Goal: Information Seeking & Learning: Find specific page/section

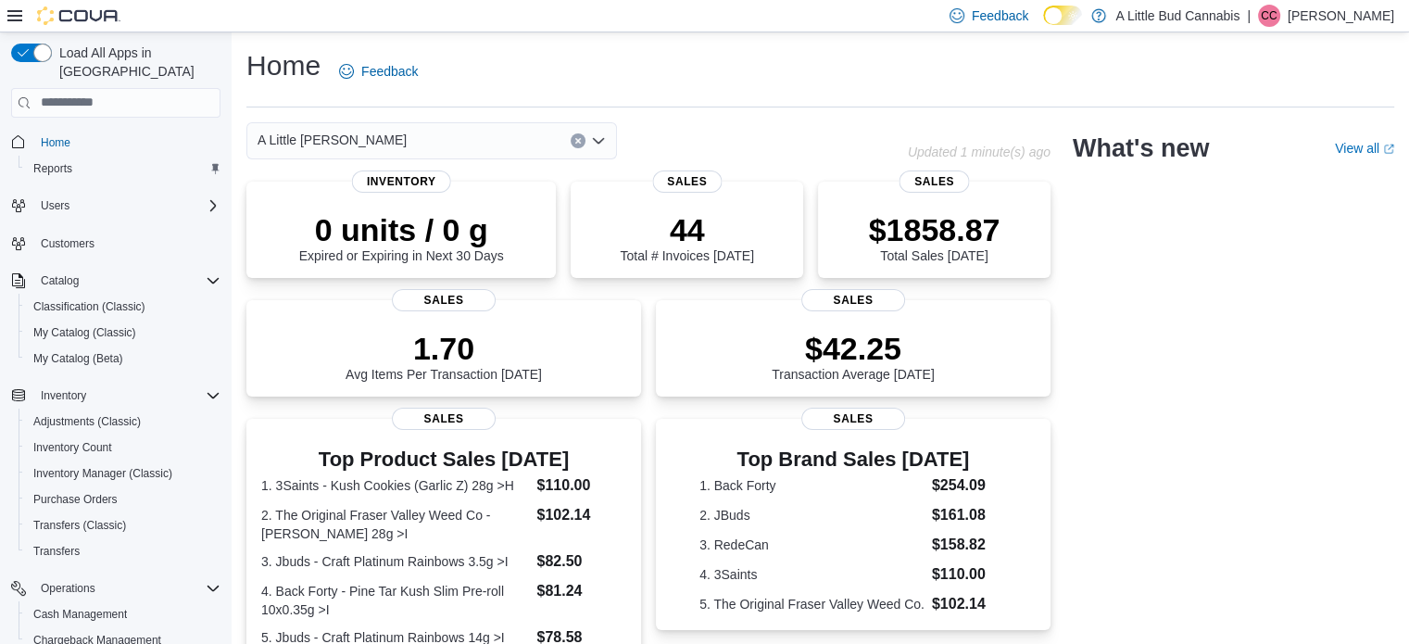
scroll to position [185, 0]
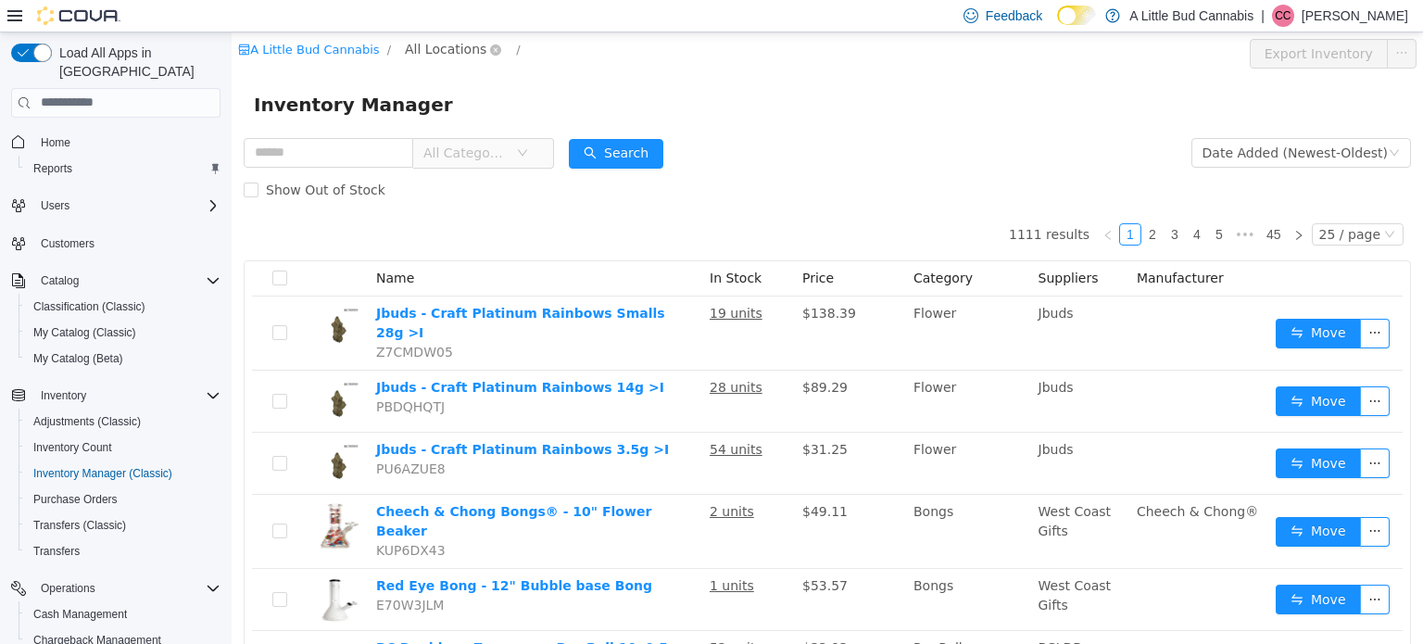
click at [434, 54] on span "All Locations" at bounding box center [446, 48] width 82 height 20
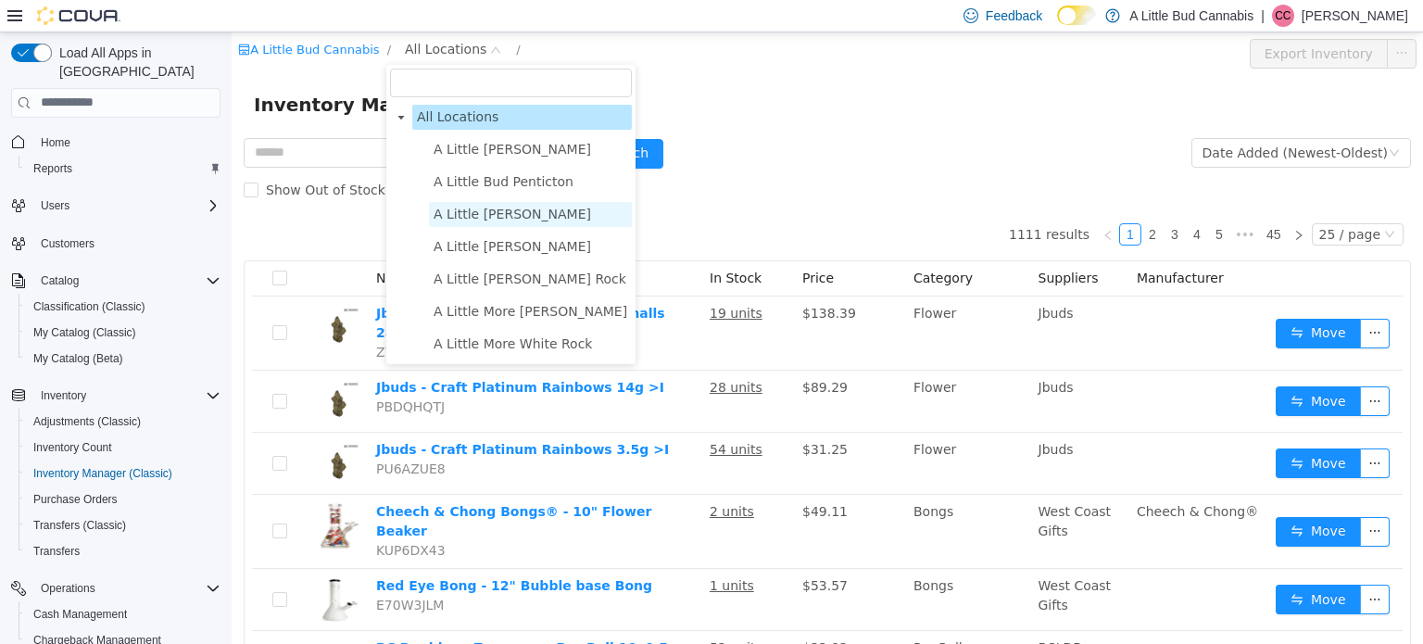
click at [491, 214] on span "A Little [PERSON_NAME]" at bounding box center [513, 213] width 158 height 15
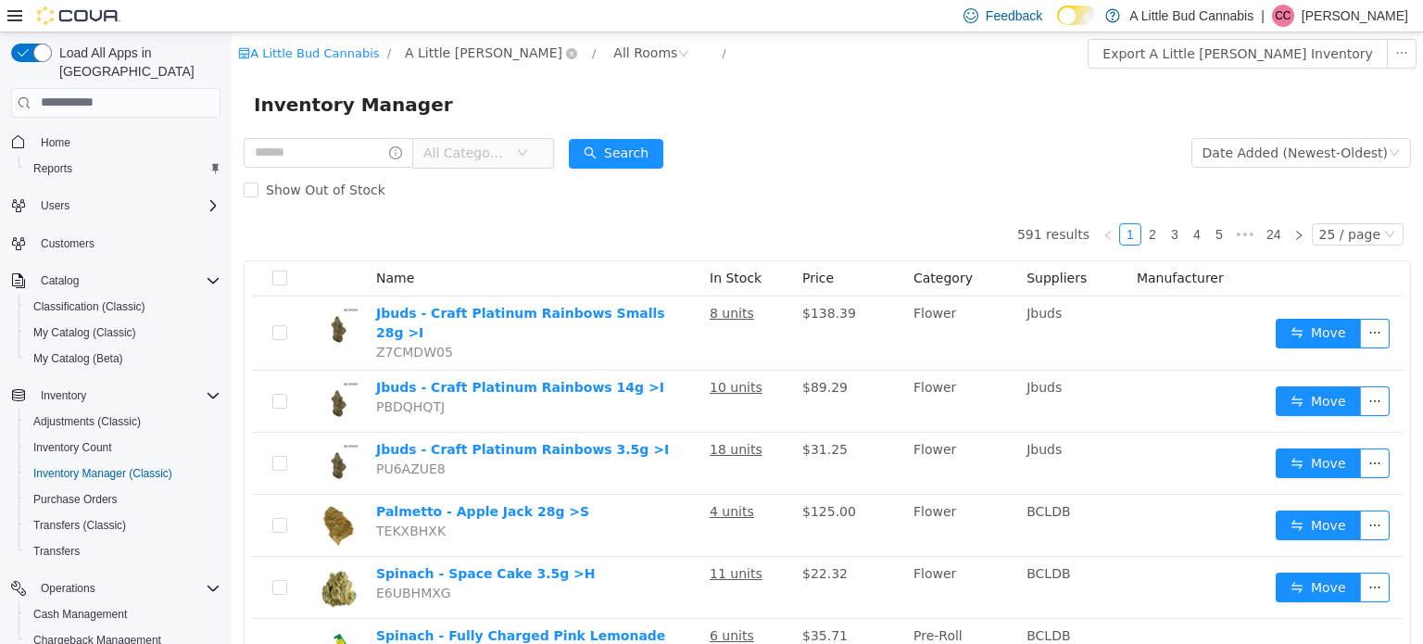
click at [477, 52] on span "A Little [PERSON_NAME]" at bounding box center [484, 52] width 158 height 20
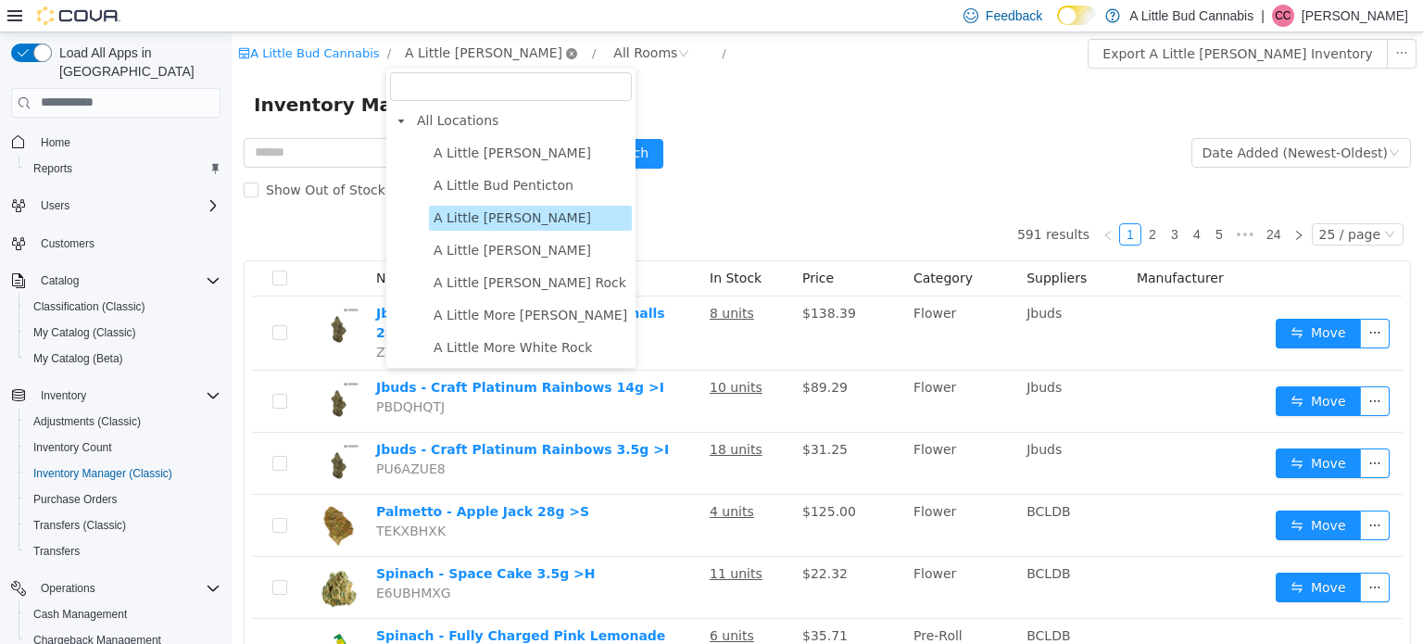
click at [566, 49] on icon "icon: close-circle" at bounding box center [571, 52] width 11 height 11
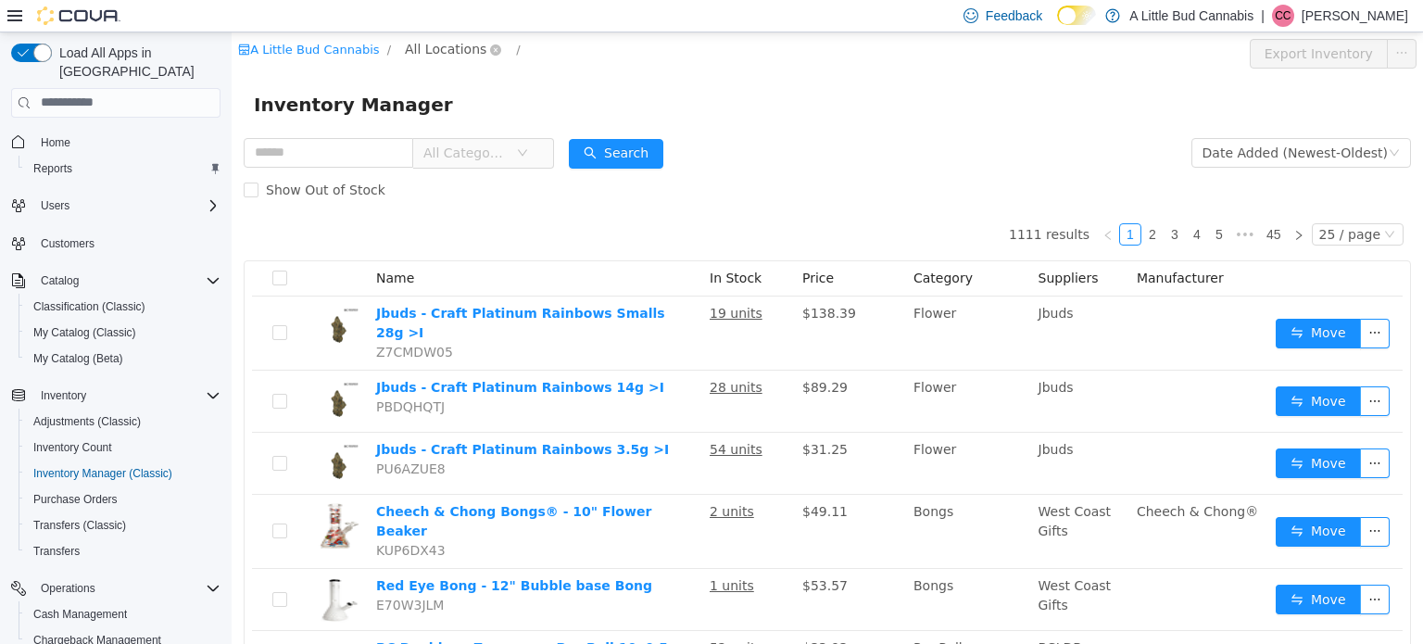
click at [446, 51] on span "All Locations" at bounding box center [446, 48] width 82 height 20
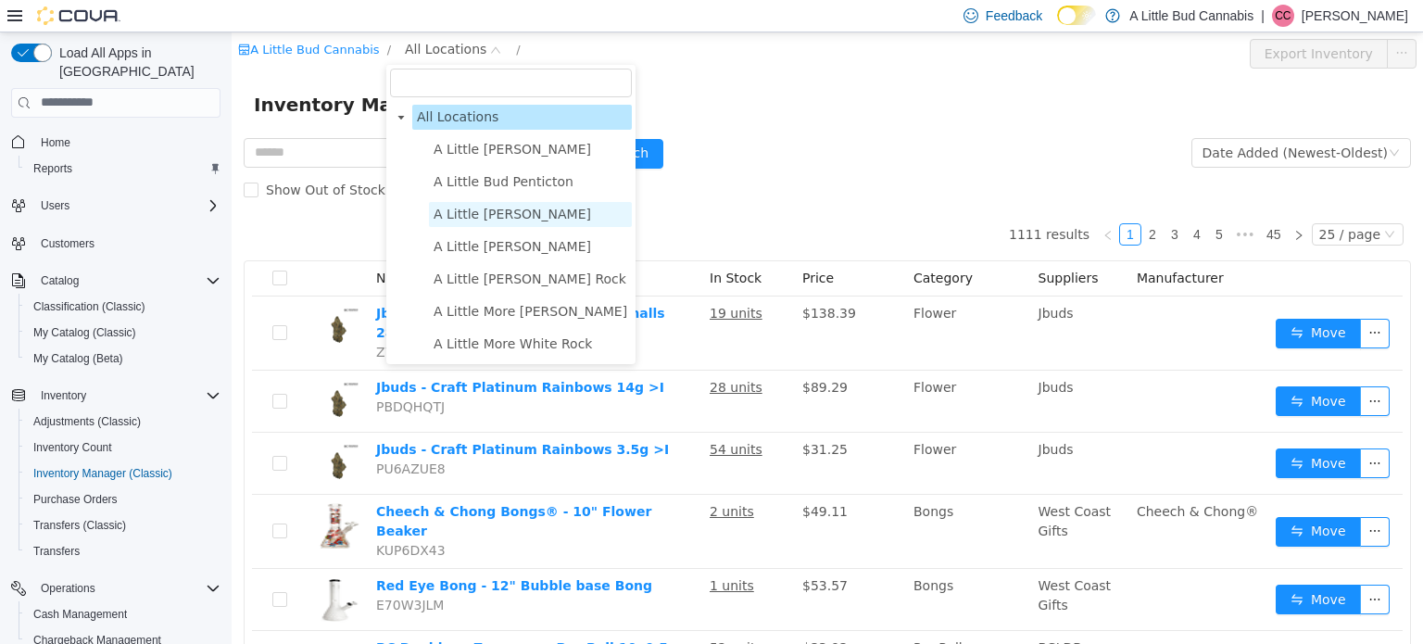
click at [456, 216] on span "A Little [PERSON_NAME]" at bounding box center [513, 213] width 158 height 15
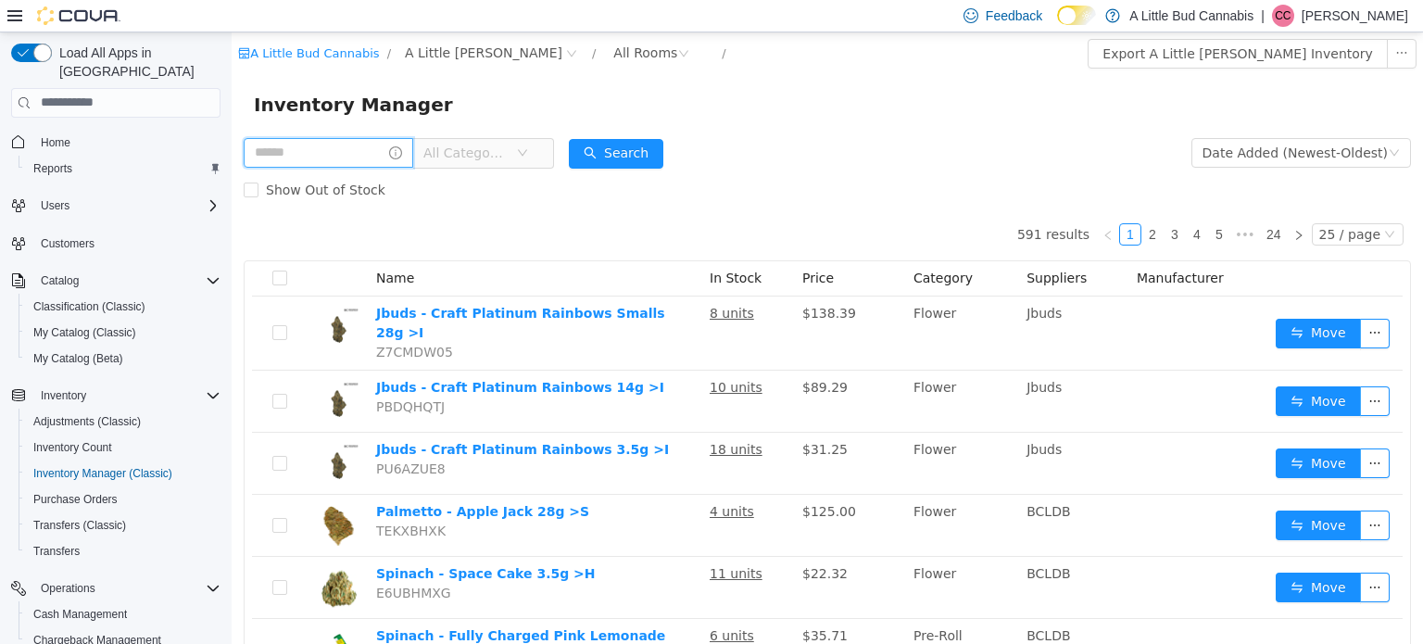
click at [363, 158] on input "text" at bounding box center [329, 152] width 170 height 30
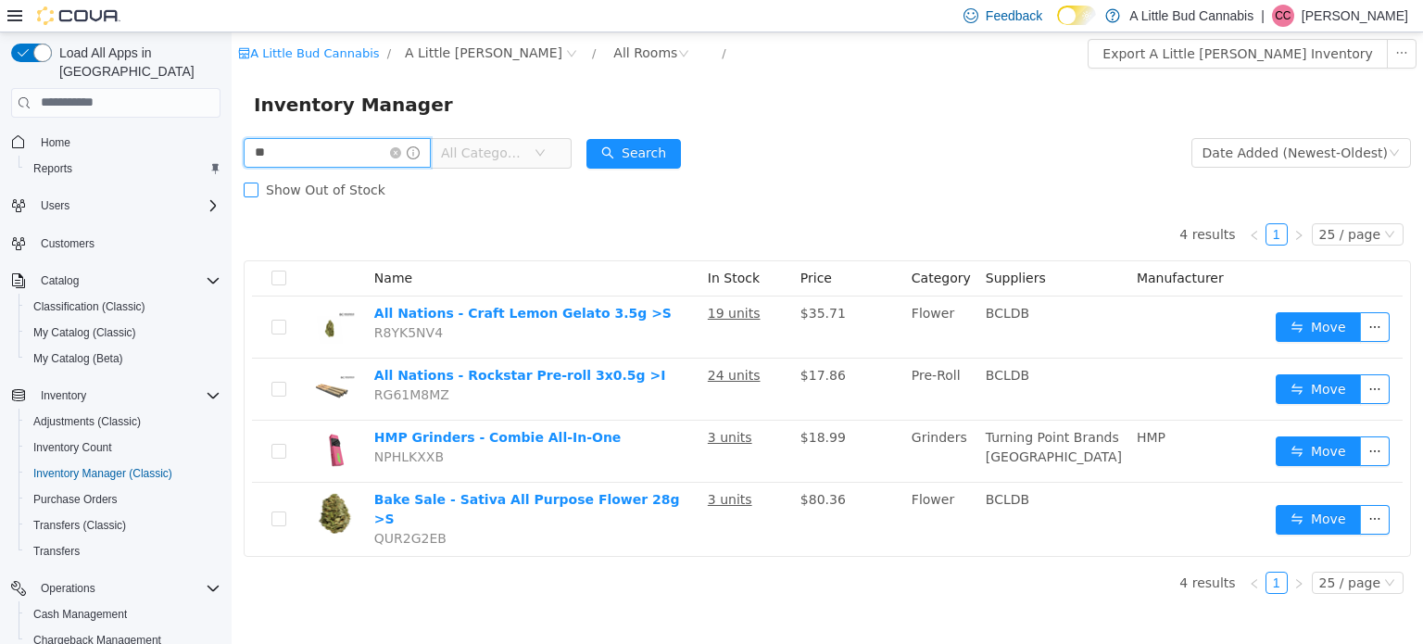
type input "*"
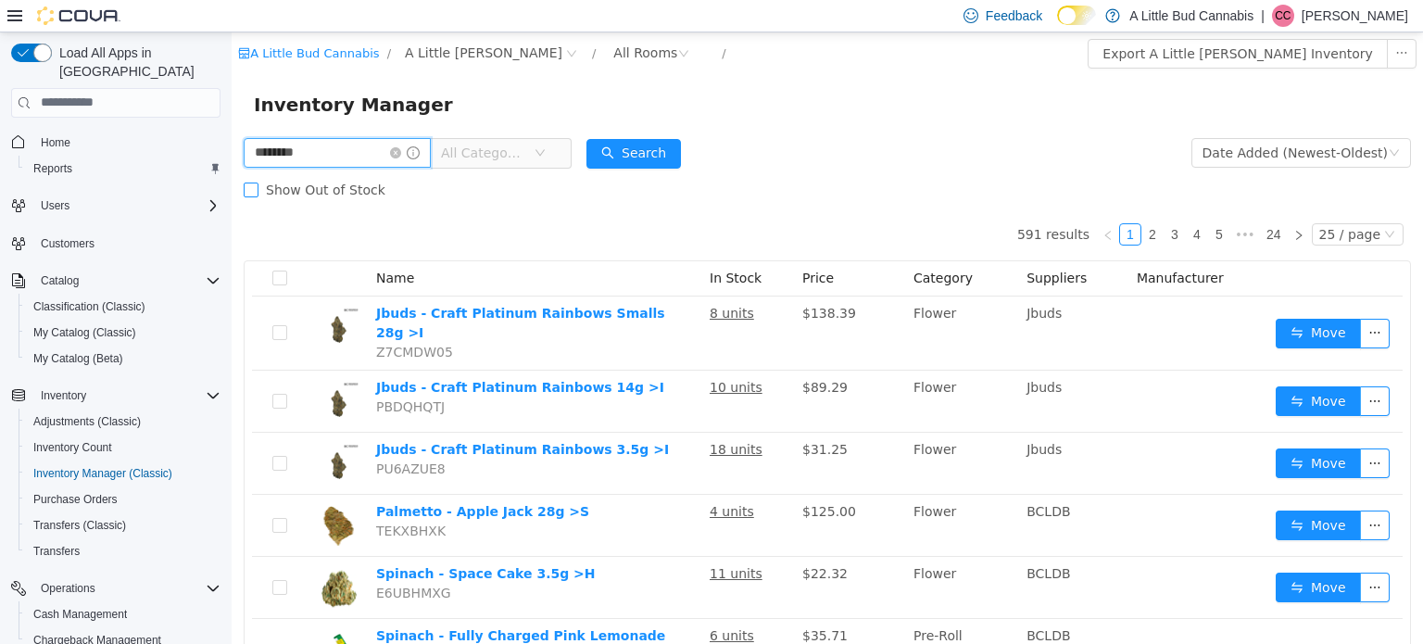
type input "********"
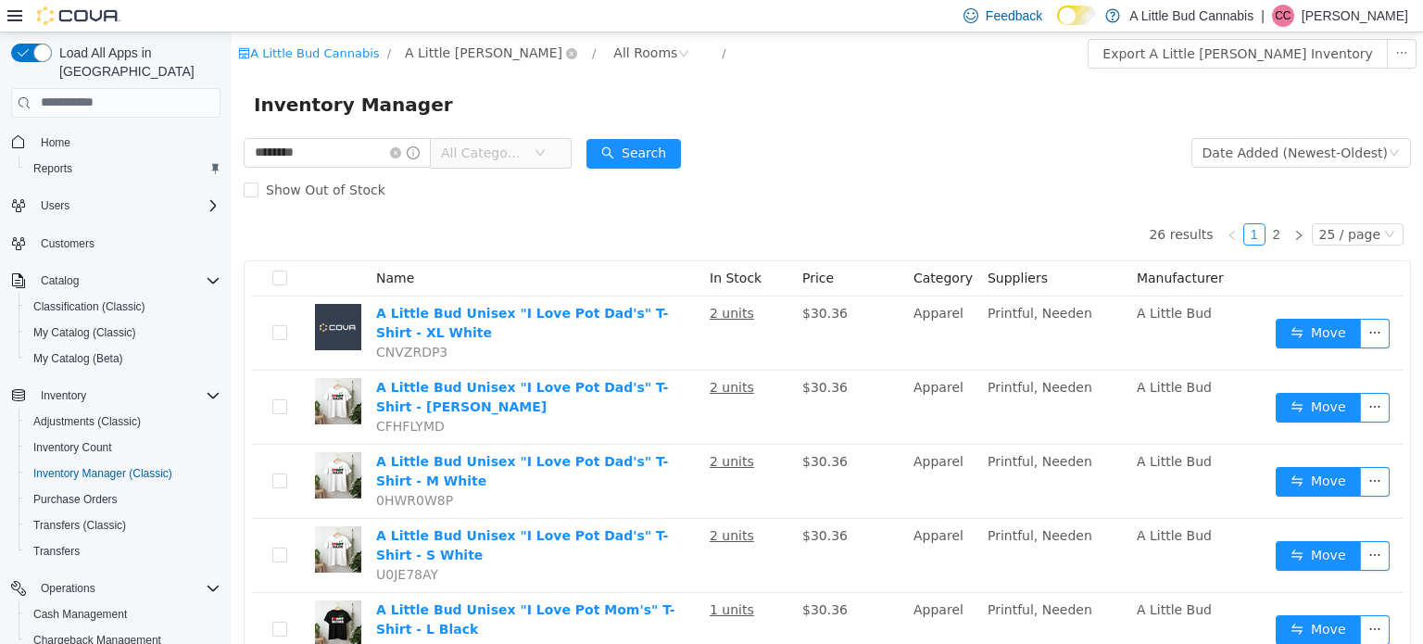
click at [441, 59] on span "A Little [PERSON_NAME]" at bounding box center [484, 52] width 158 height 20
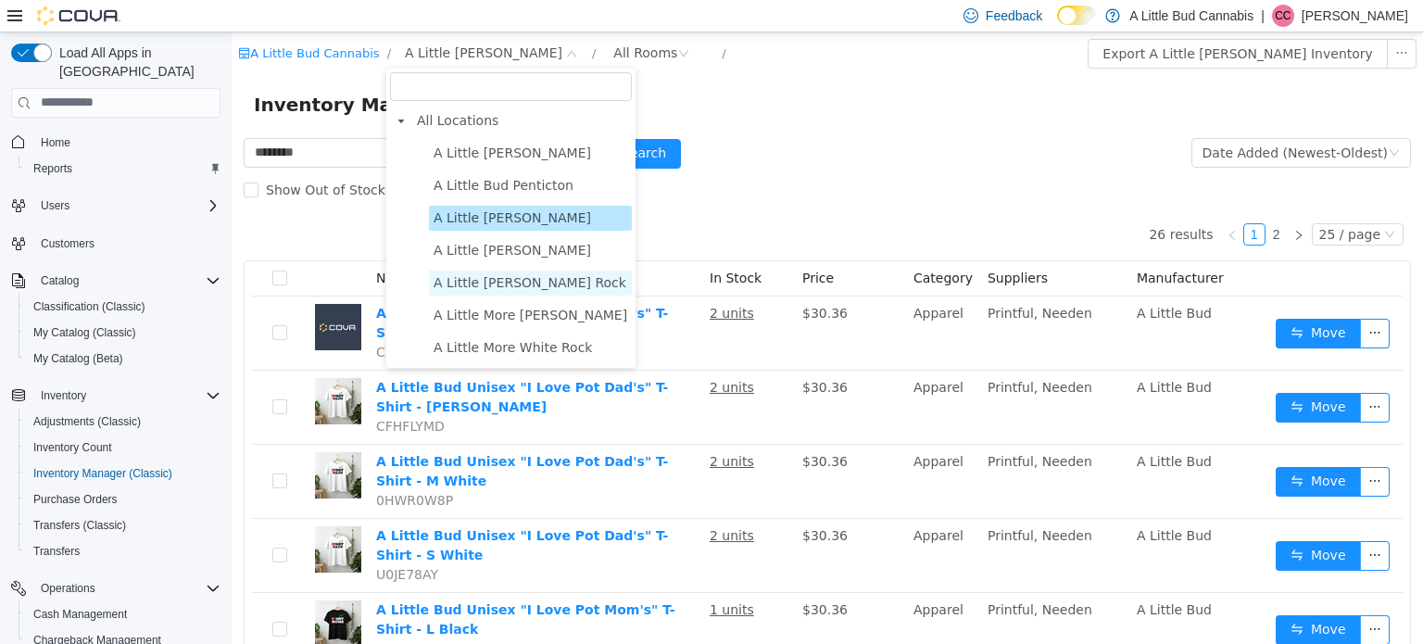
click at [556, 284] on span "A Little [PERSON_NAME] Rock" at bounding box center [530, 281] width 193 height 15
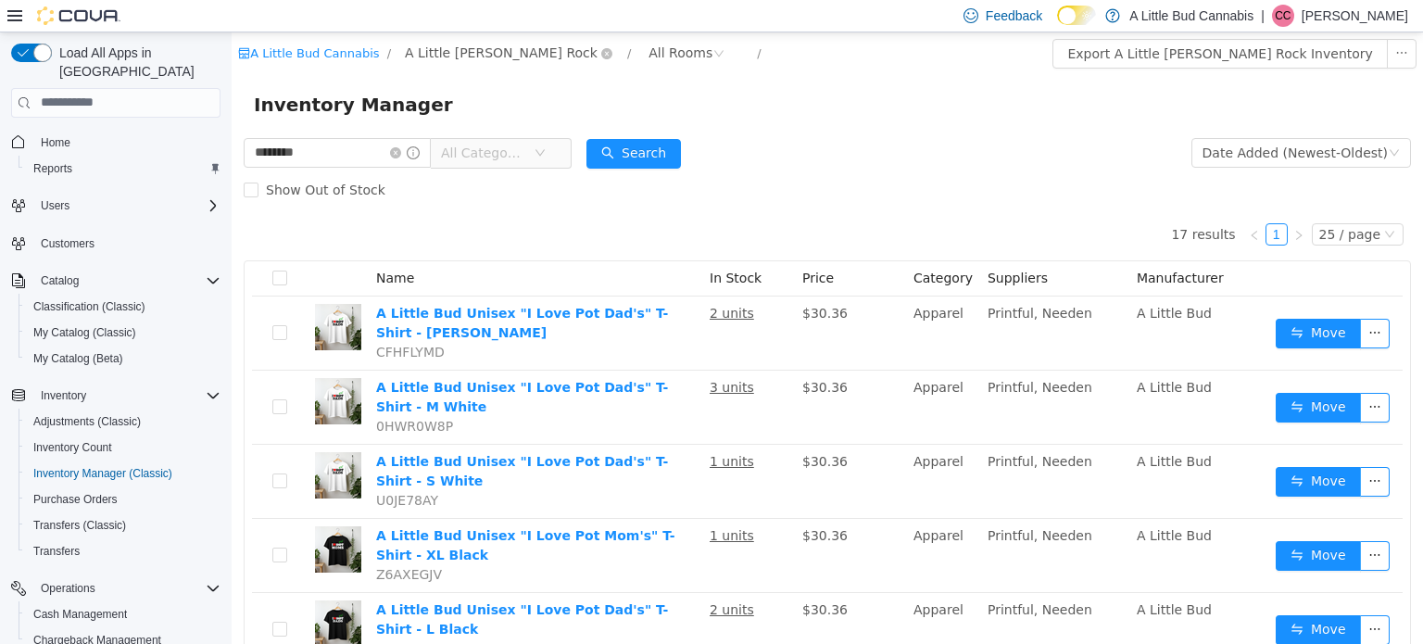
click at [475, 44] on span "A Little [PERSON_NAME] Rock" at bounding box center [501, 52] width 193 height 20
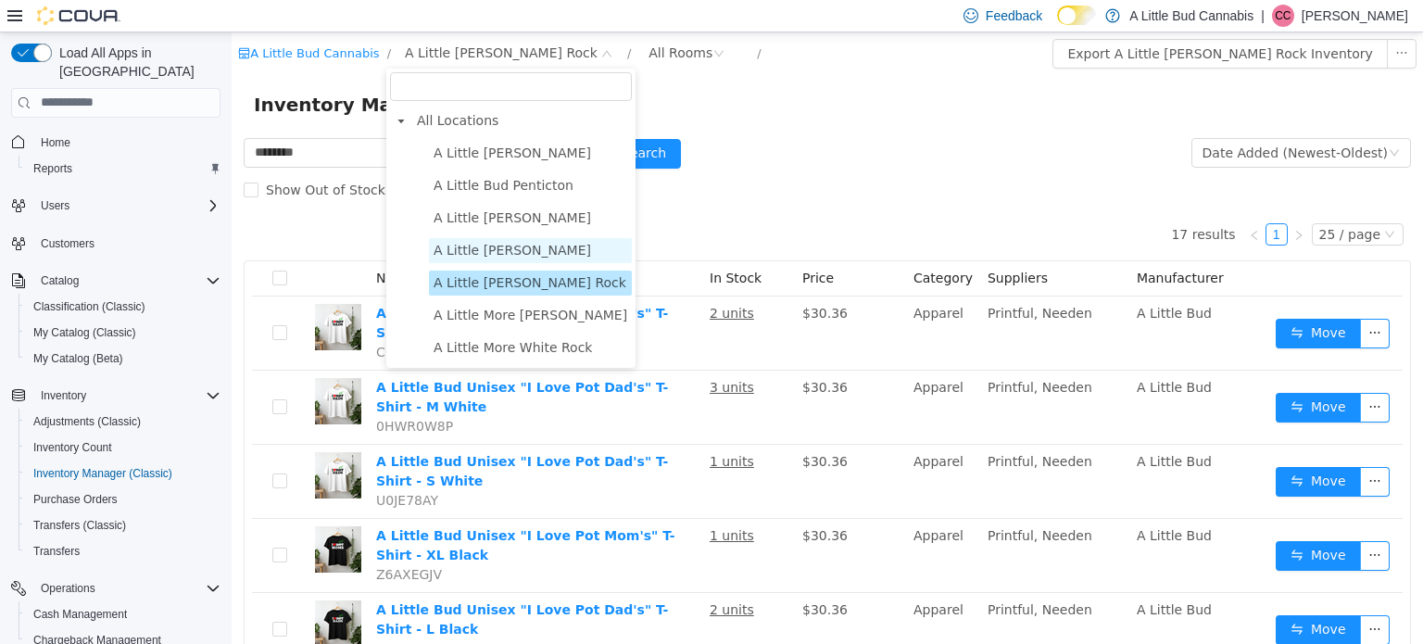
click at [519, 246] on span "A Little [PERSON_NAME]" at bounding box center [513, 249] width 158 height 15
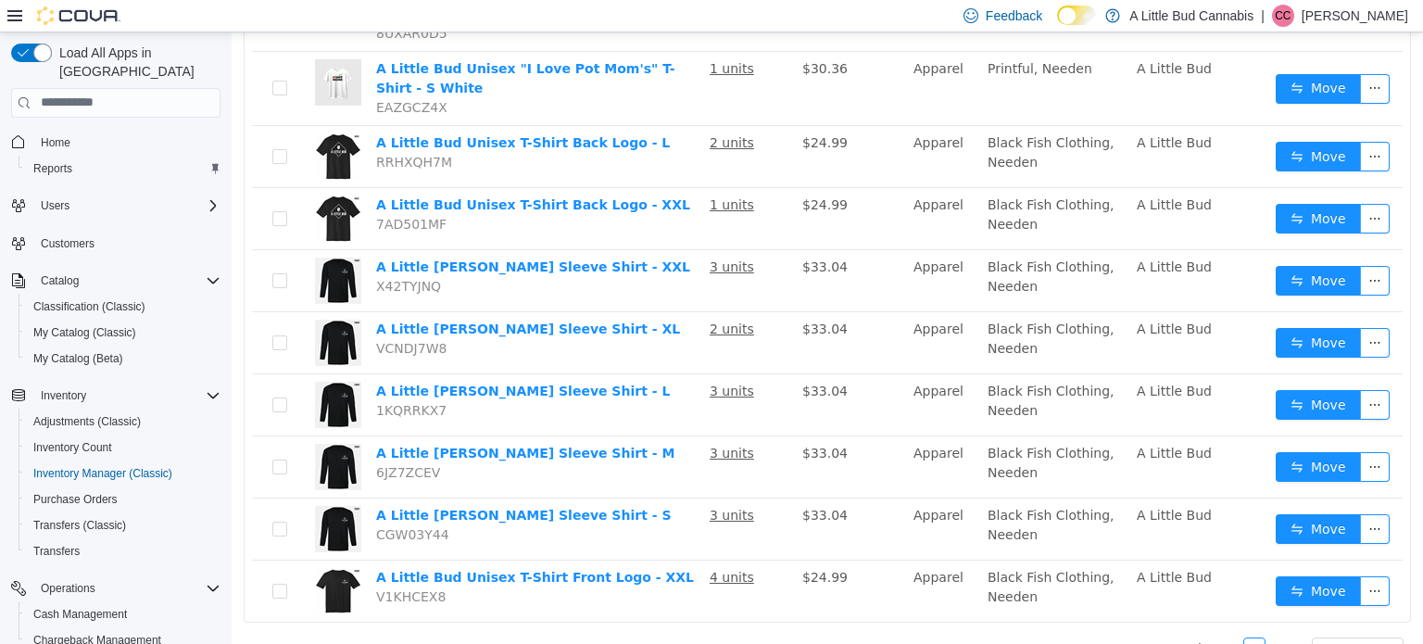
scroll to position [1396, 0]
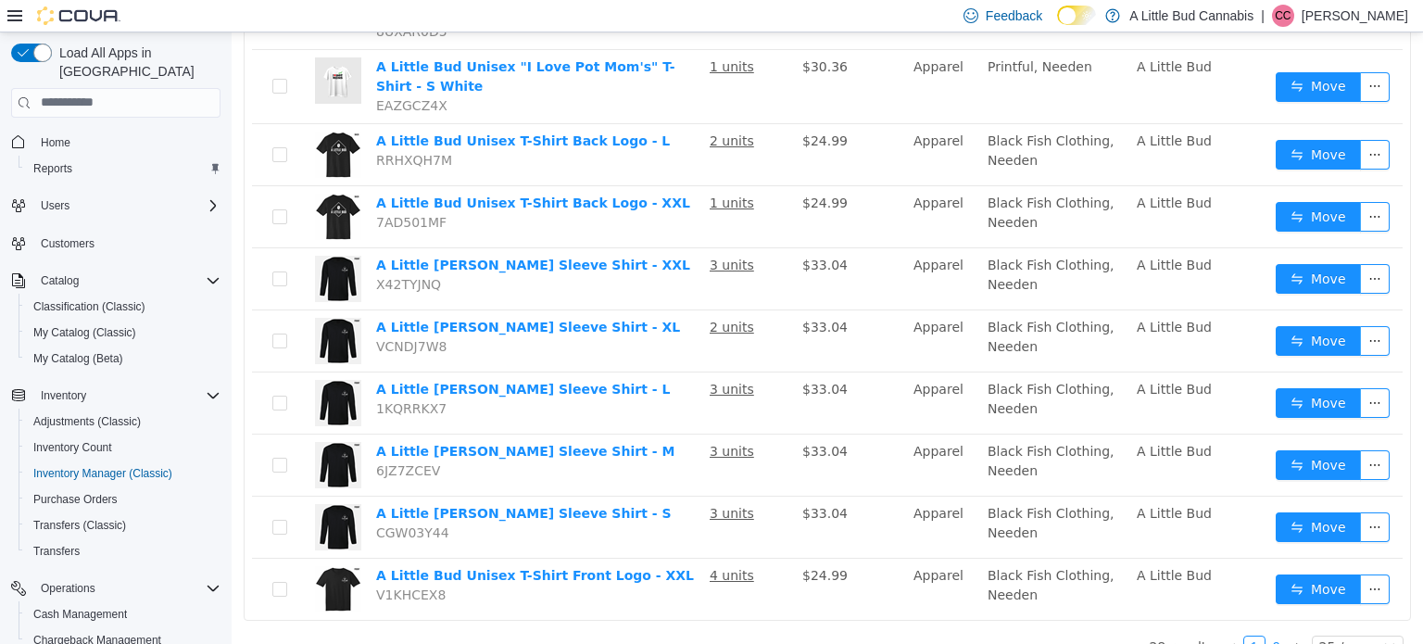
click at [1271, 636] on link "2" at bounding box center [1277, 646] width 20 height 20
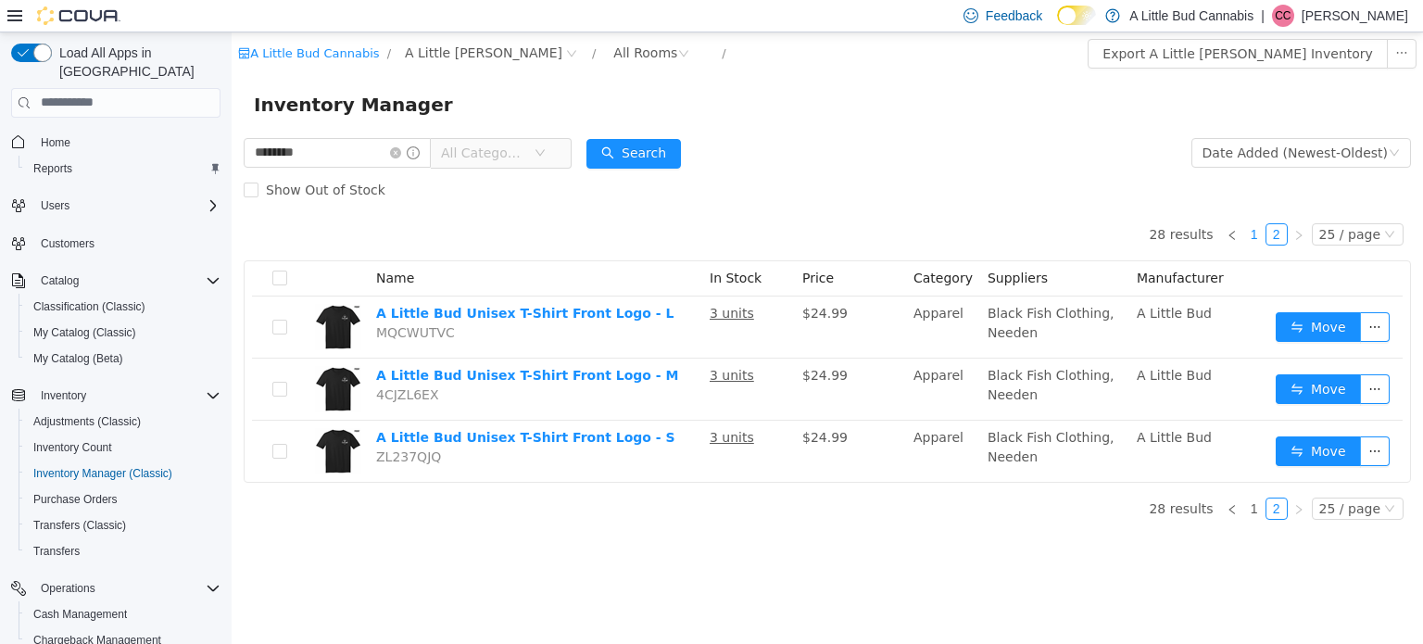
click at [1257, 233] on link "1" at bounding box center [1255, 233] width 20 height 20
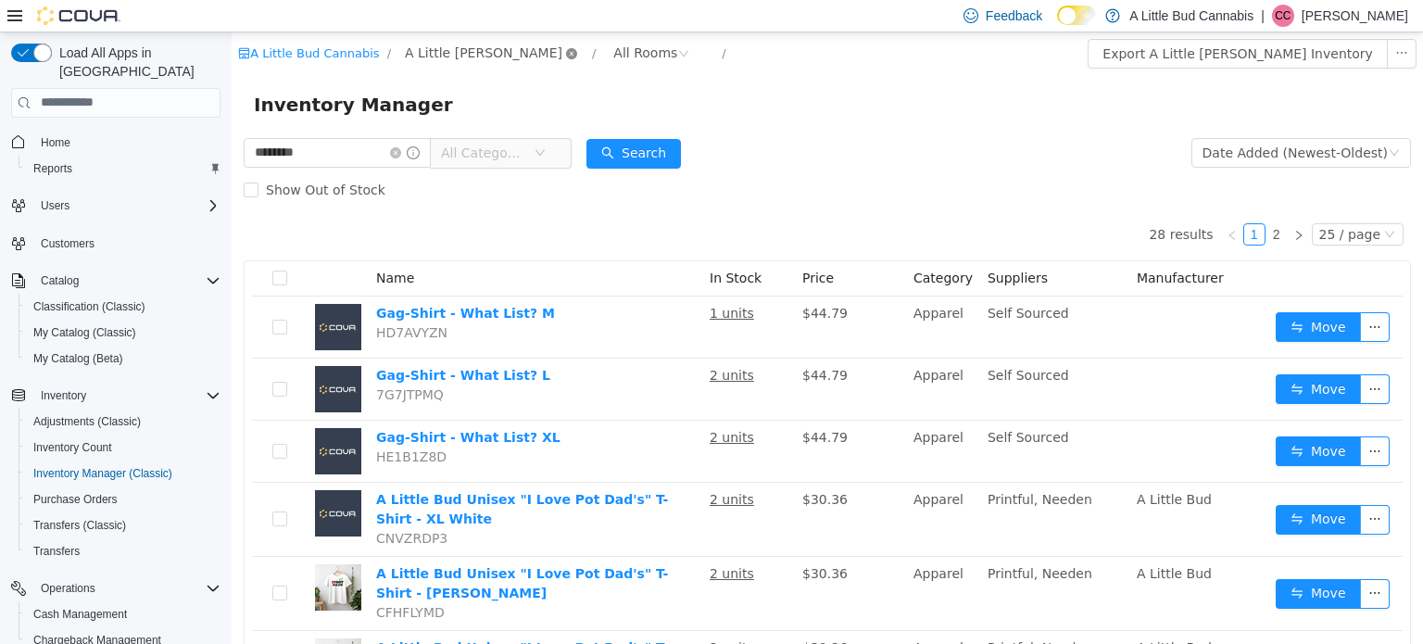
click at [566, 56] on icon "icon: close-circle" at bounding box center [571, 52] width 11 height 11
click at [429, 38] on span "All Locations" at bounding box center [446, 48] width 82 height 20
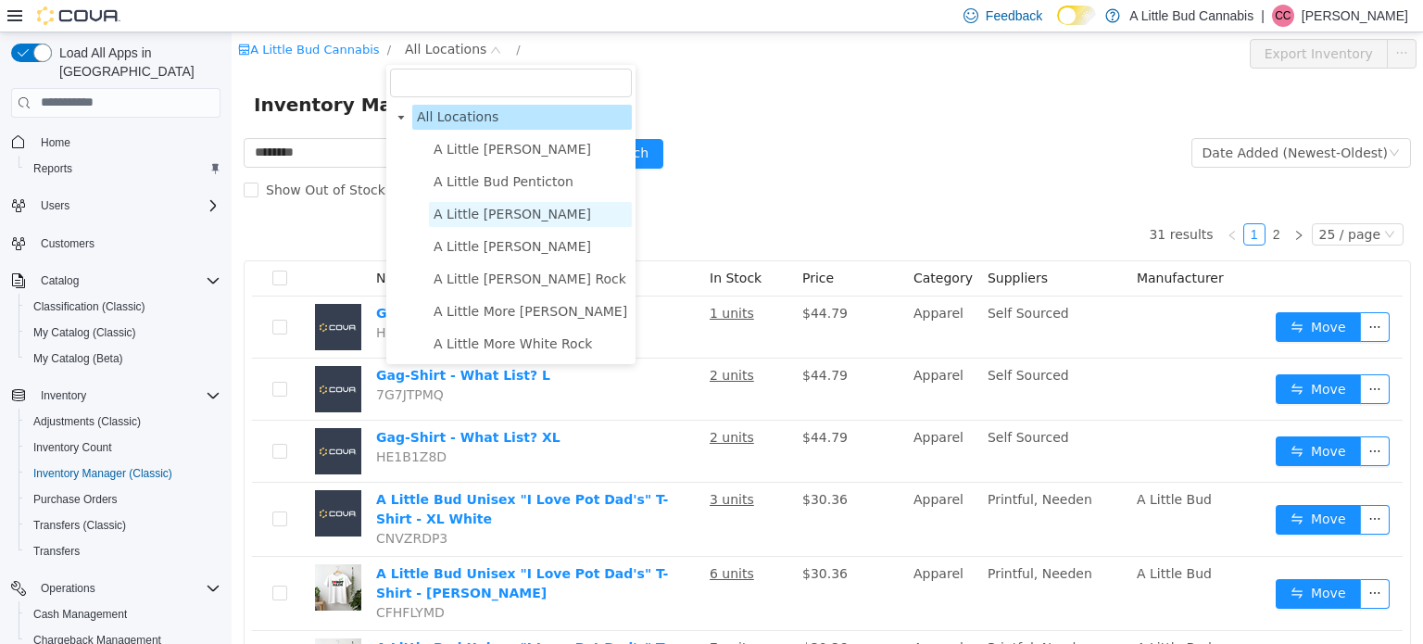
click at [524, 215] on span "A Little [PERSON_NAME]" at bounding box center [513, 213] width 158 height 15
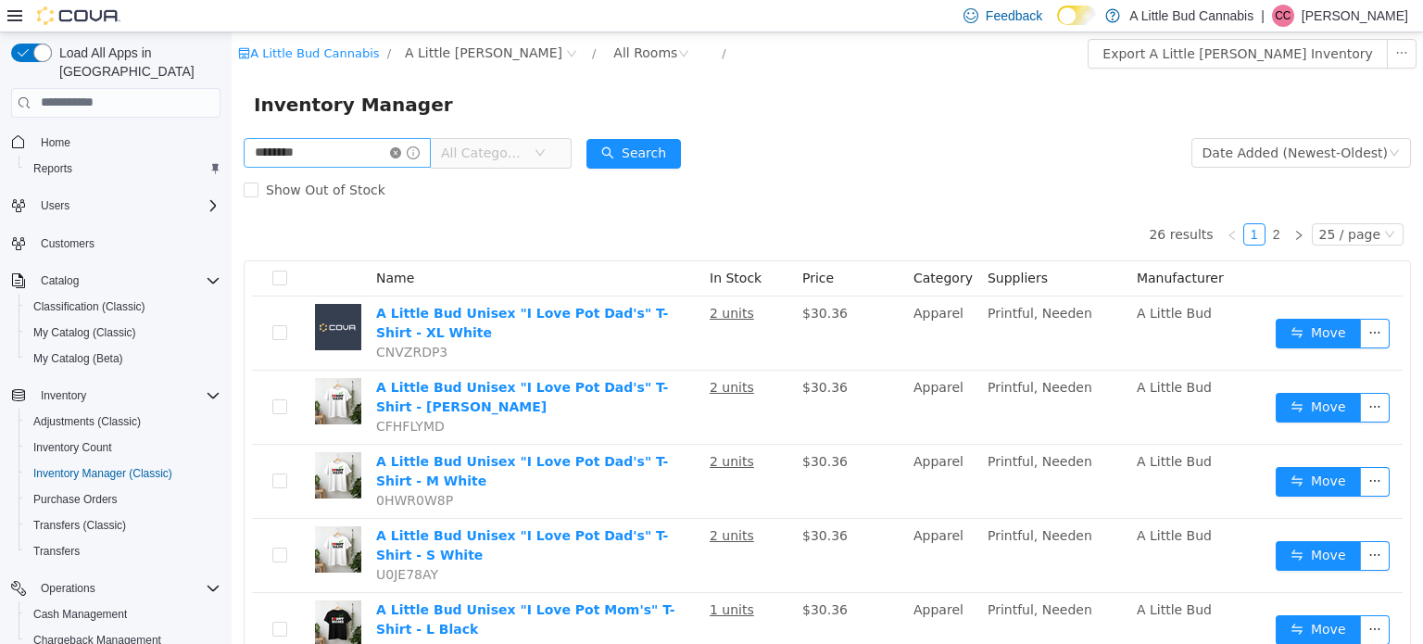
click at [401, 151] on icon "icon: close-circle" at bounding box center [395, 151] width 11 height 11
